Goal: Transaction & Acquisition: Download file/media

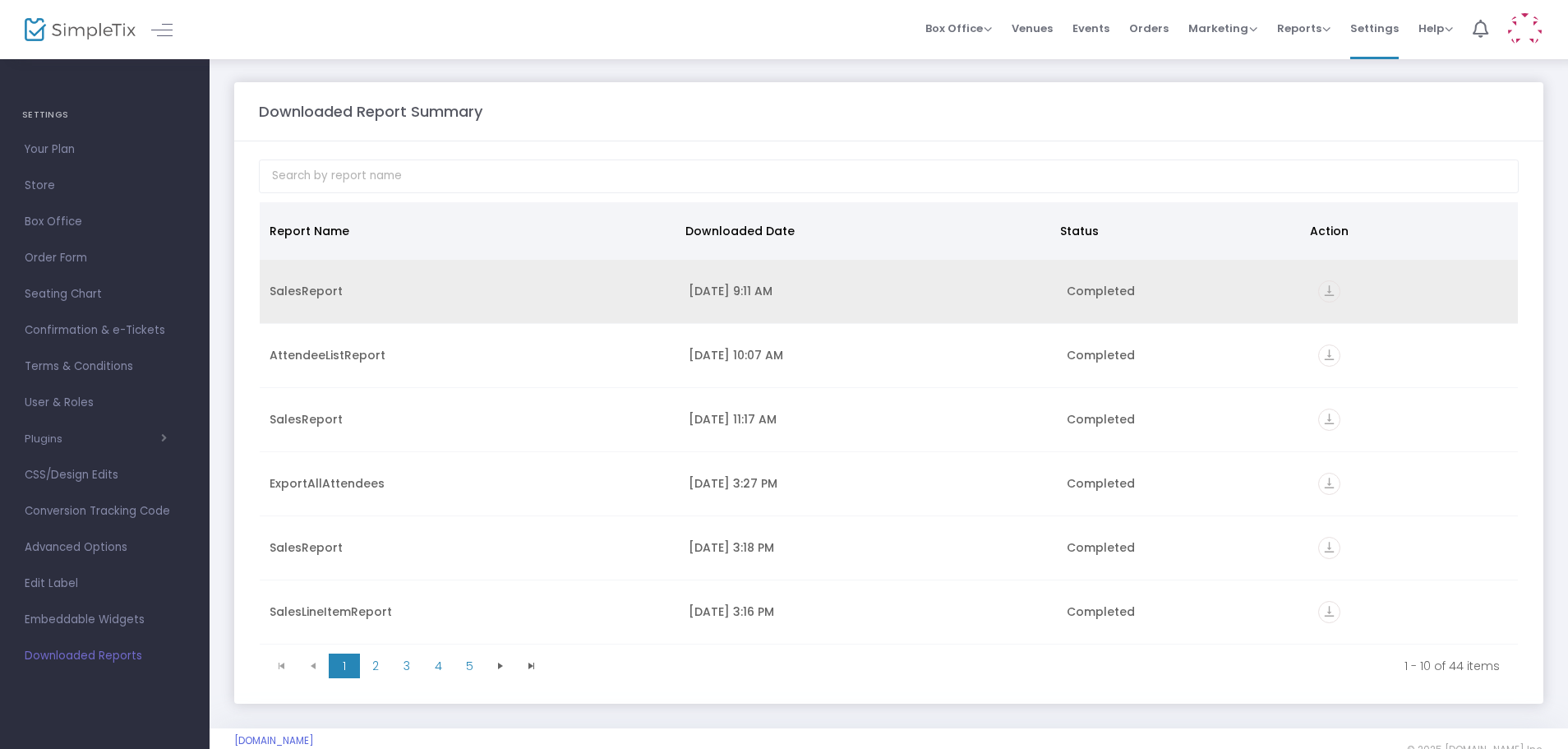
click at [1319, 294] on icon "vertical_align_bottom" at bounding box center [1329, 291] width 23 height 23
